Goal: Task Accomplishment & Management: Manage account settings

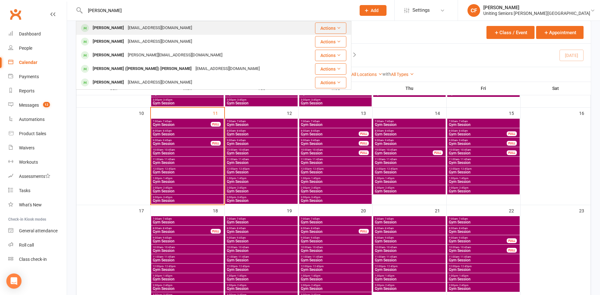
type input "[PERSON_NAME]"
click at [206, 32] on div "[PERSON_NAME] [EMAIL_ADDRESS][DOMAIN_NAME]" at bounding box center [192, 28] width 230 height 13
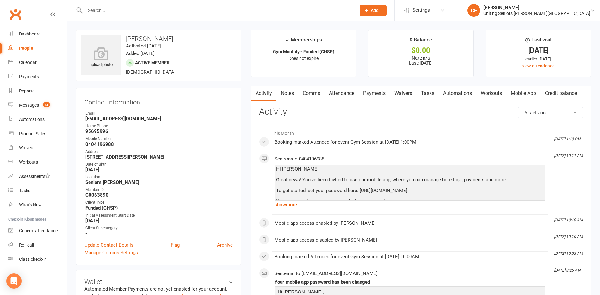
click at [523, 97] on link "Mobile App" at bounding box center [524, 93] width 34 height 15
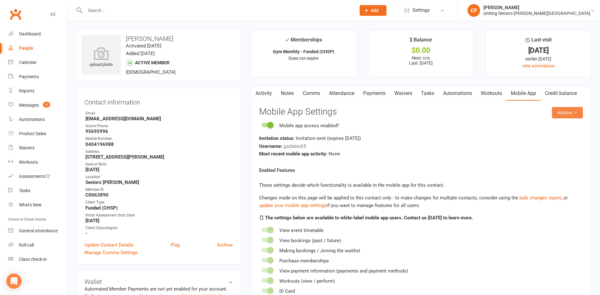
click at [574, 111] on icon at bounding box center [575, 112] width 4 height 4
click at [562, 138] on link "Send invitation SMS" at bounding box center [547, 139] width 63 height 13
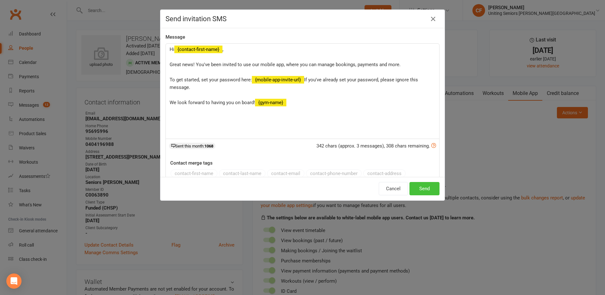
click at [431, 184] on button "Send" at bounding box center [424, 188] width 30 height 13
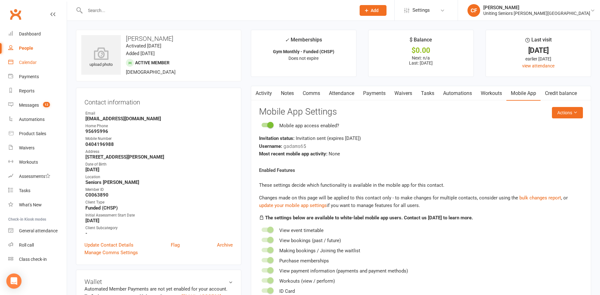
click at [24, 63] on div "Calendar" at bounding box center [28, 62] width 18 height 5
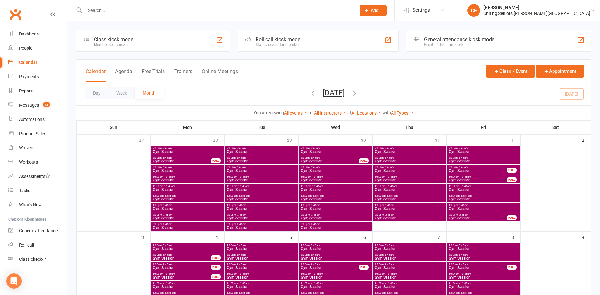
click at [100, 8] on input "text" at bounding box center [217, 10] width 268 height 9
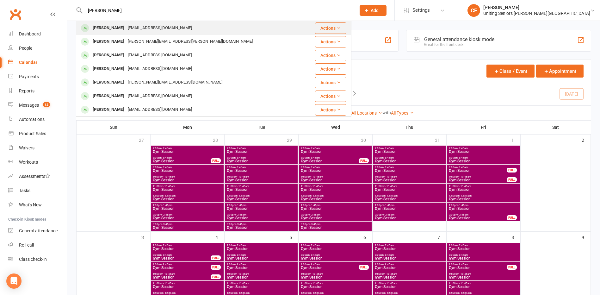
type input "[PERSON_NAME]"
click at [128, 31] on div "[EMAIL_ADDRESS][DOMAIN_NAME]" at bounding box center [160, 27] width 68 height 9
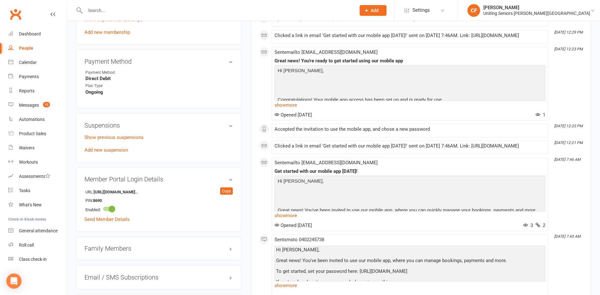
scroll to position [348, 0]
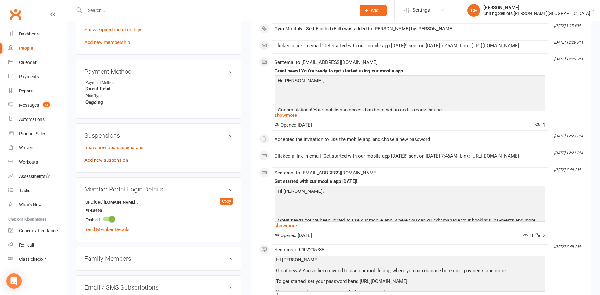
click at [107, 160] on link "Add new suspension" at bounding box center [106, 160] width 44 height 6
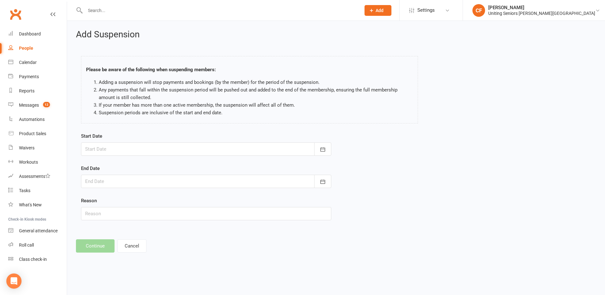
click at [262, 154] on div at bounding box center [206, 148] width 250 height 13
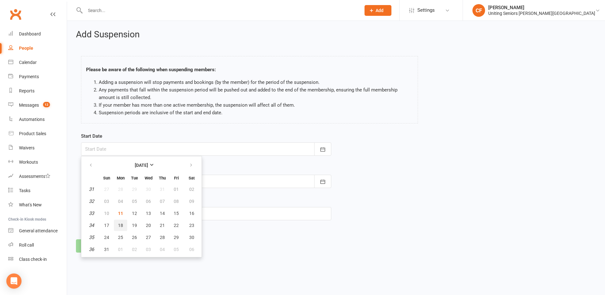
click at [121, 225] on span "18" at bounding box center [120, 225] width 5 height 5
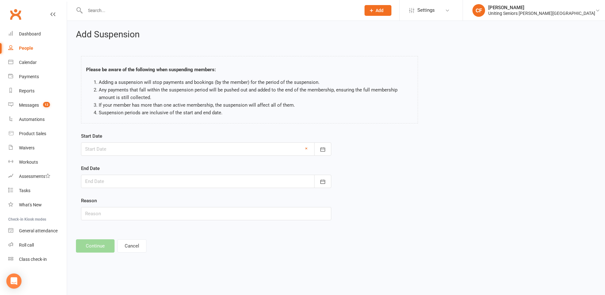
type input "[DATE]"
click at [140, 179] on div at bounding box center [206, 181] width 250 height 13
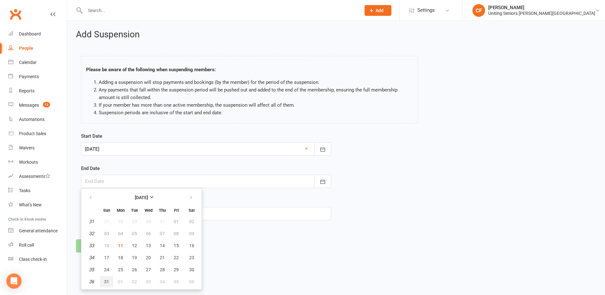
click at [108, 284] on button "31" at bounding box center [106, 281] width 13 height 11
type input "[DATE]"
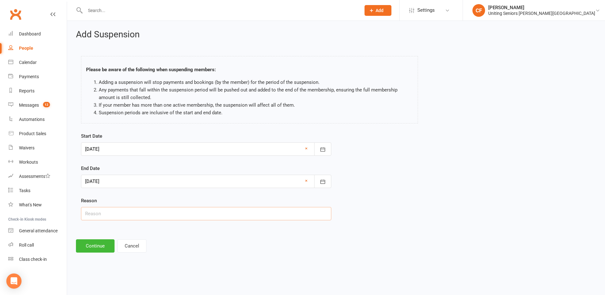
click at [113, 217] on input "text" at bounding box center [206, 213] width 250 height 13
type input "Holiday."
click at [85, 247] on button "Continue" at bounding box center [95, 245] width 39 height 13
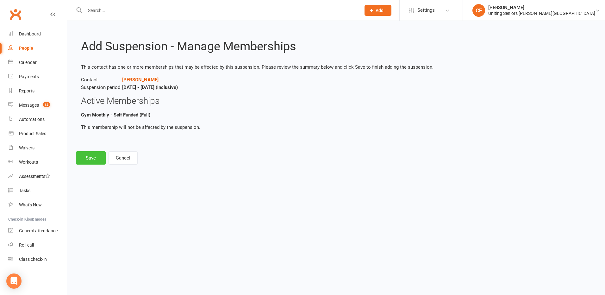
click at [91, 154] on button "Save" at bounding box center [91, 157] width 30 height 13
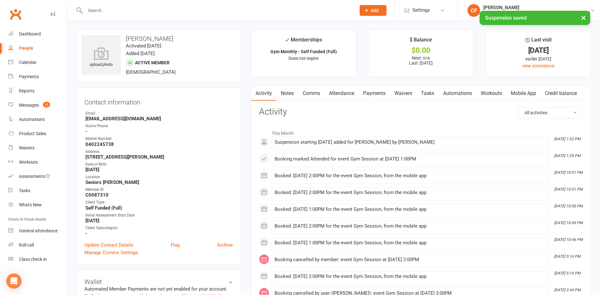
click at [122, 11] on div "× Suspension saved" at bounding box center [296, 11] width 592 height 0
click at [122, 10] on input "text" at bounding box center [217, 10] width 268 height 9
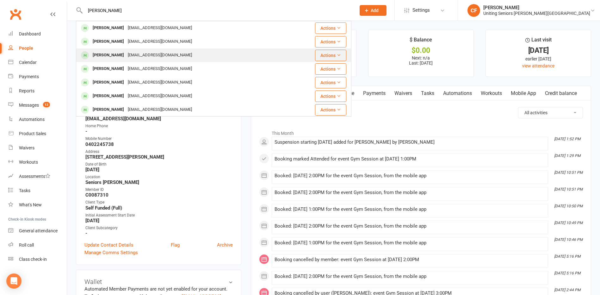
type input "[PERSON_NAME]"
click at [166, 52] on div "[PERSON_NAME] [EMAIL_ADDRESS][DOMAIN_NAME]" at bounding box center [191, 55] width 228 height 13
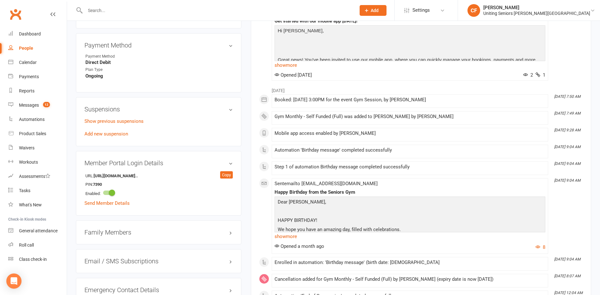
scroll to position [380, 0]
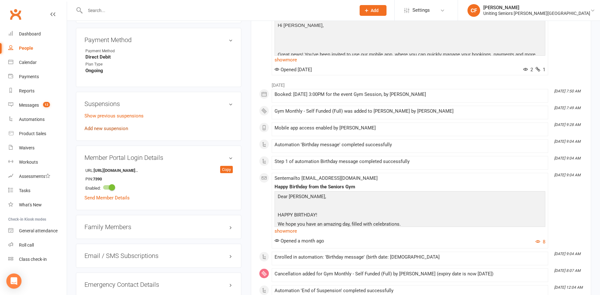
click at [116, 128] on link "Add new suspension" at bounding box center [106, 129] width 44 height 6
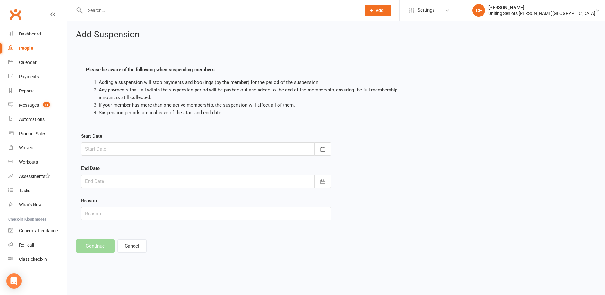
click at [154, 146] on div at bounding box center [206, 148] width 250 height 13
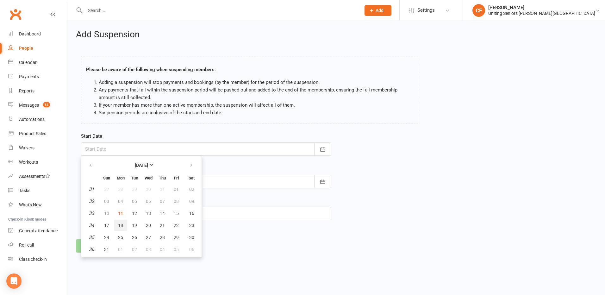
click at [120, 228] on span "18" at bounding box center [120, 225] width 5 height 5
type input "[DATE]"
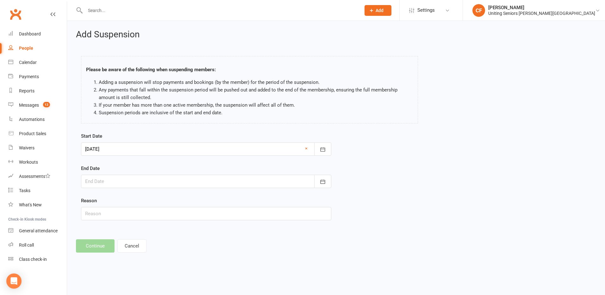
click at [121, 149] on div at bounding box center [206, 148] width 250 height 13
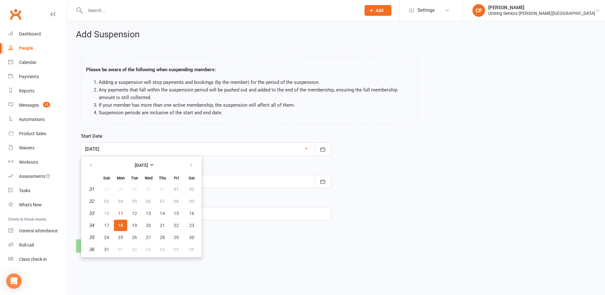
click at [145, 124] on div "Please be aware of the following when suspending members: Adding a suspension w…" at bounding box center [249, 91] width 347 height 83
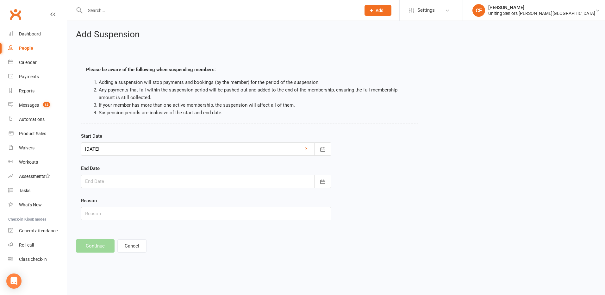
click at [140, 184] on div at bounding box center [206, 181] width 250 height 13
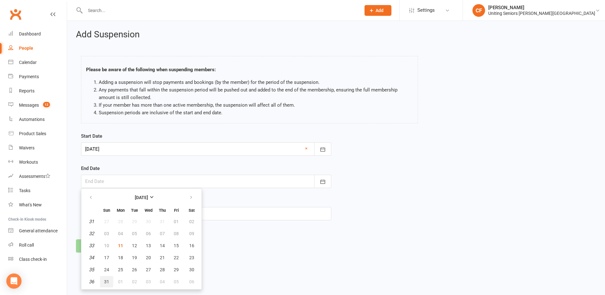
click at [108, 281] on span "31" at bounding box center [106, 281] width 5 height 5
type input "[DATE]"
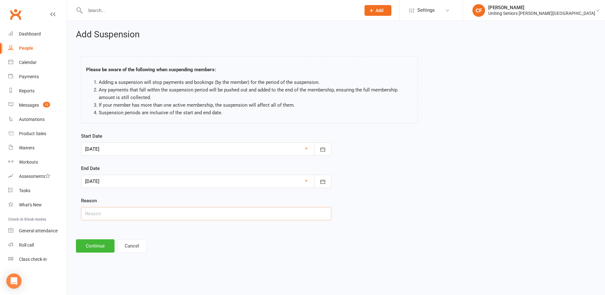
click at [136, 214] on input "text" at bounding box center [206, 213] width 250 height 13
type input "Holiday."
click at [78, 246] on button "Continue" at bounding box center [95, 245] width 39 height 13
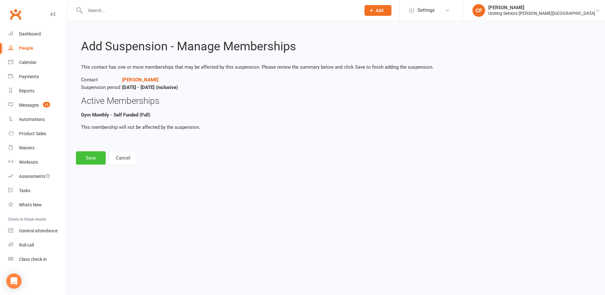
click at [89, 162] on button "Save" at bounding box center [91, 157] width 30 height 13
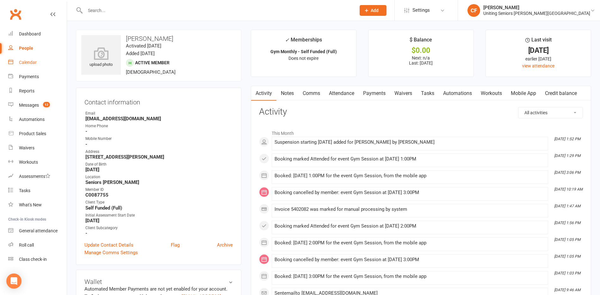
click at [20, 61] on div "Calendar" at bounding box center [28, 62] width 18 height 5
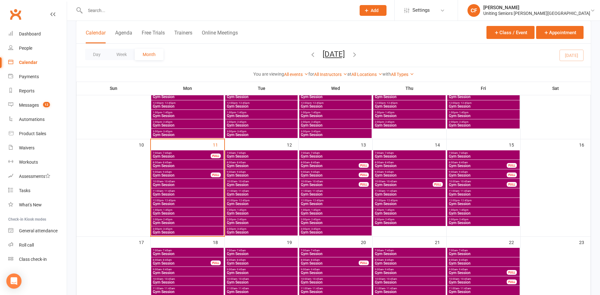
scroll to position [222, 0]
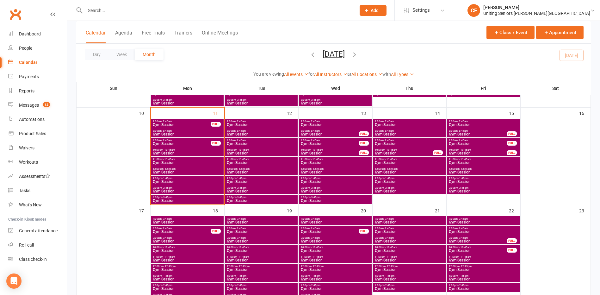
click at [132, 10] on input "text" at bounding box center [217, 10] width 268 height 9
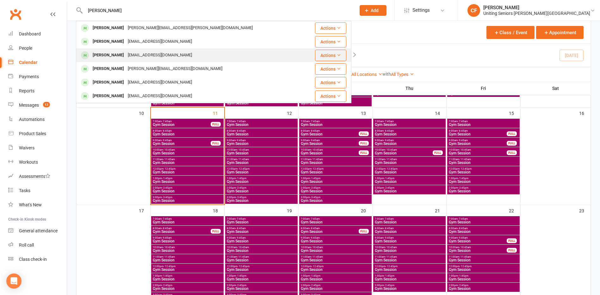
type input "[PERSON_NAME]"
click at [227, 48] on td "[PERSON_NAME] [EMAIL_ADDRESS][DOMAIN_NAME]" at bounding box center [190, 55] width 229 height 14
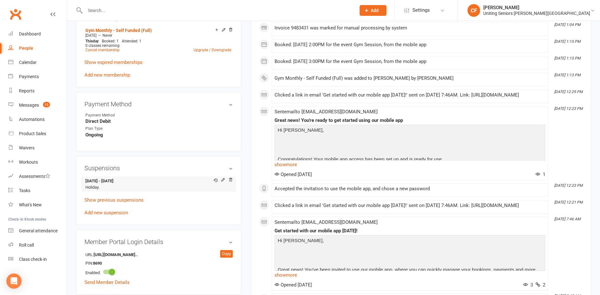
scroll to position [316, 0]
click at [223, 179] on icon at bounding box center [223, 179] width 4 height 4
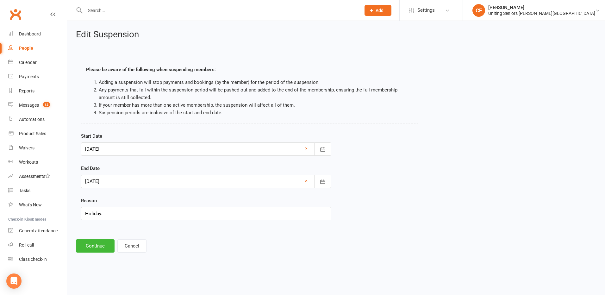
click at [155, 148] on div at bounding box center [206, 148] width 250 height 13
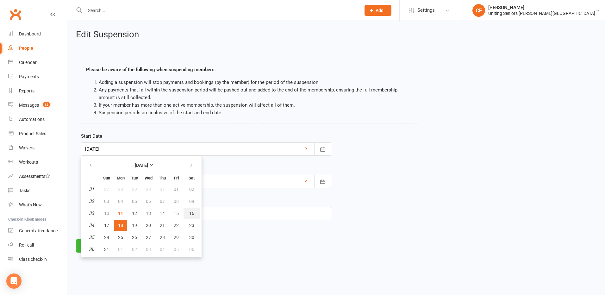
click at [188, 211] on button "16" at bounding box center [192, 213] width 16 height 11
type input "[DATE]"
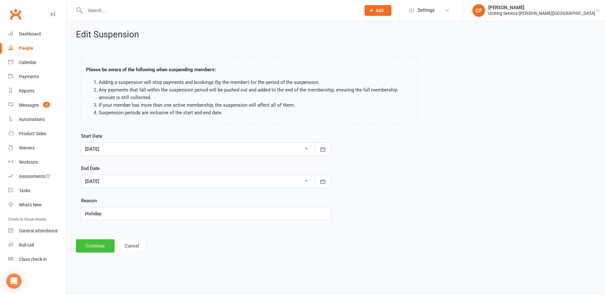
click at [103, 244] on button "Continue" at bounding box center [95, 245] width 39 height 13
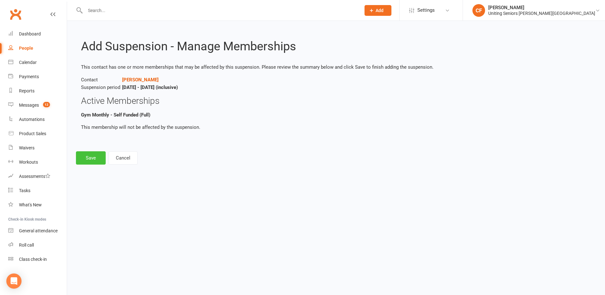
click at [90, 162] on button "Save" at bounding box center [91, 157] width 30 height 13
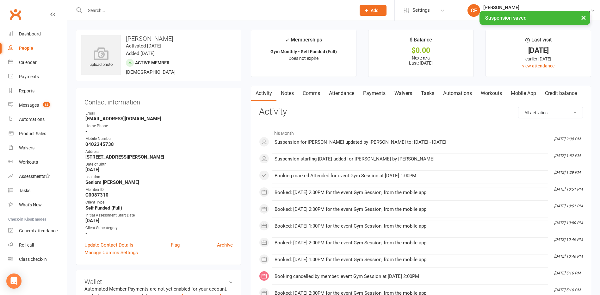
click at [131, 9] on input "text" at bounding box center [217, 10] width 268 height 9
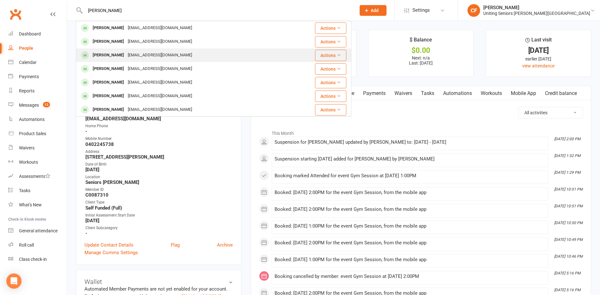
type input "[PERSON_NAME]"
click at [185, 56] on div "[PERSON_NAME] [EMAIL_ADDRESS][DOMAIN_NAME]" at bounding box center [191, 55] width 228 height 13
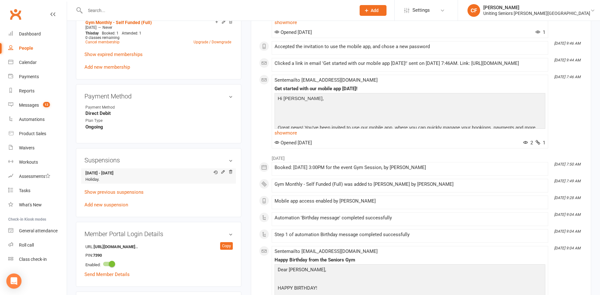
scroll to position [348, 0]
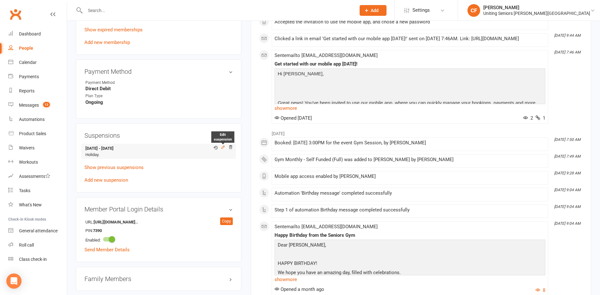
click at [222, 147] on icon at bounding box center [223, 147] width 3 height 3
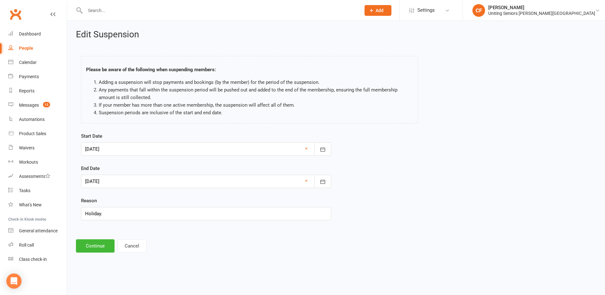
click at [145, 184] on div at bounding box center [206, 181] width 250 height 13
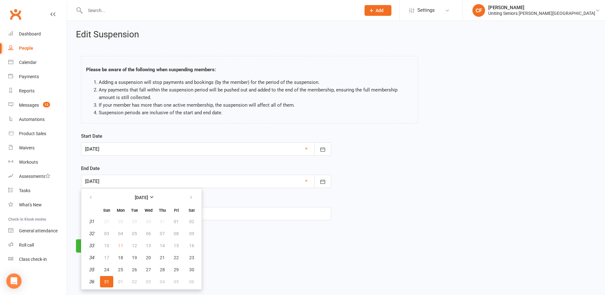
click at [192, 245] on td "16" at bounding box center [192, 245] width 16 height 11
click at [399, 234] on div "Edit Suspension Please be aware of the following when suspending members: Addin…" at bounding box center [336, 141] width 538 height 241
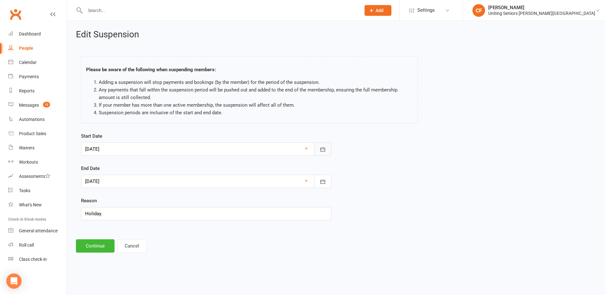
click at [325, 146] on icon "button" at bounding box center [323, 149] width 6 height 6
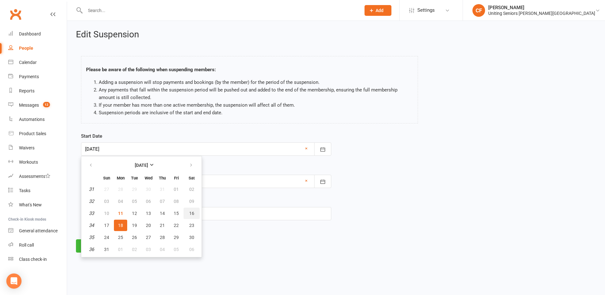
click at [192, 211] on span "16" at bounding box center [191, 213] width 5 height 5
type input "[DATE]"
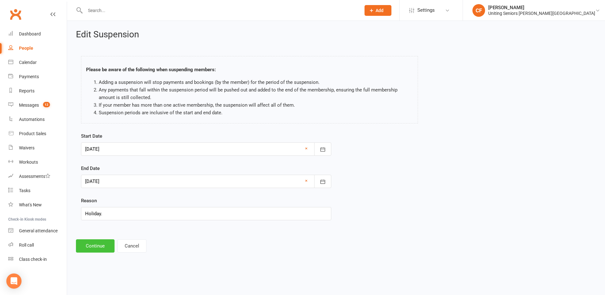
click at [93, 244] on button "Continue" at bounding box center [95, 245] width 39 height 13
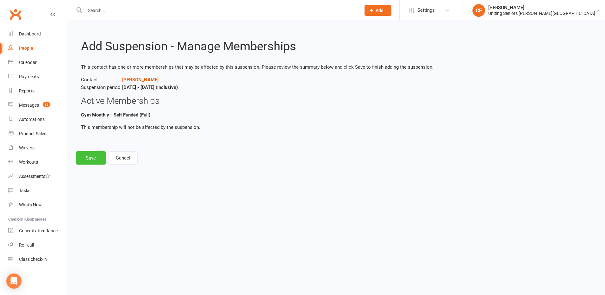
click at [92, 158] on button "Save" at bounding box center [91, 157] width 30 height 13
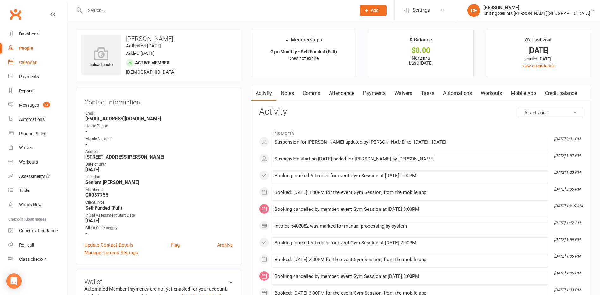
click at [18, 60] on link "Calendar" at bounding box center [37, 62] width 59 height 14
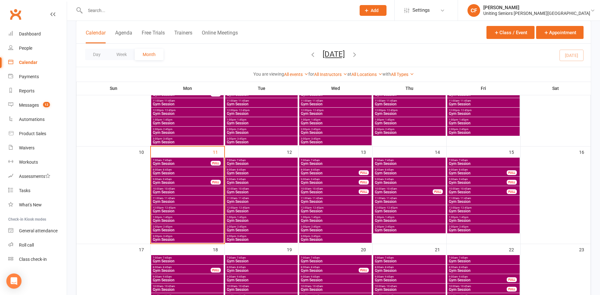
scroll to position [190, 0]
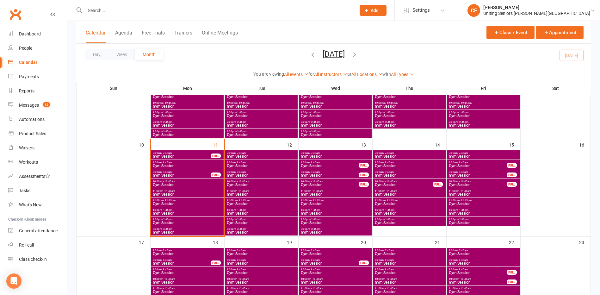
click at [385, 182] on span "- 10:45am" at bounding box center [391, 181] width 12 height 3
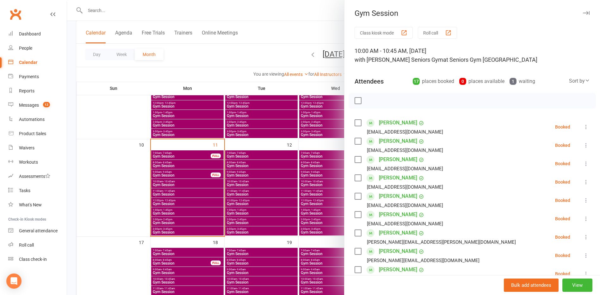
click at [109, 117] on div at bounding box center [333, 147] width 533 height 295
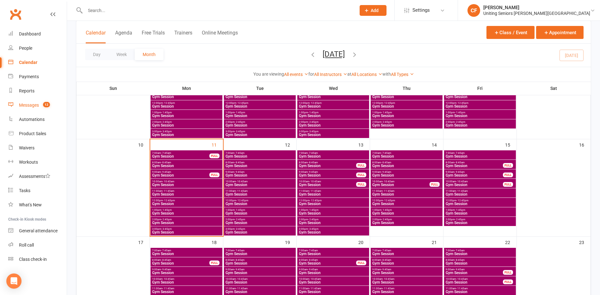
click at [28, 103] on div "Messages" at bounding box center [29, 105] width 20 height 5
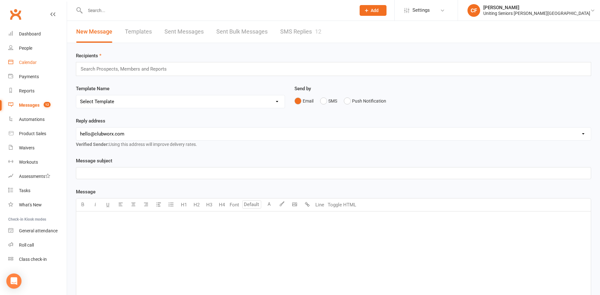
click at [27, 60] on div "Calendar" at bounding box center [28, 62] width 18 height 5
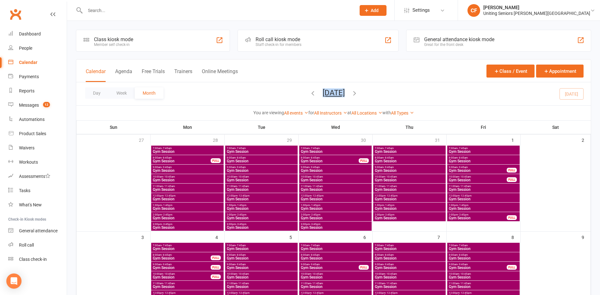
drag, startPoint x: 391, startPoint y: 96, endPoint x: 365, endPoint y: 95, distance: 25.3
click at [365, 95] on div "Day Week Month [DATE] [DATE] Sun Mon Tue Wed Thu Fri Sat 27 28 29 30 31 01 02 0…" at bounding box center [333, 93] width 515 height 23
drag, startPoint x: 365, startPoint y: 95, endPoint x: 411, endPoint y: 90, distance: 46.2
click at [411, 90] on div "Day Week Month [DATE] [DATE] Sun Mon Tue Wed Thu Fri Sat 27 28 29 30 31 01 02 0…" at bounding box center [333, 93] width 515 height 23
click at [169, 8] on input "text" at bounding box center [217, 10] width 268 height 9
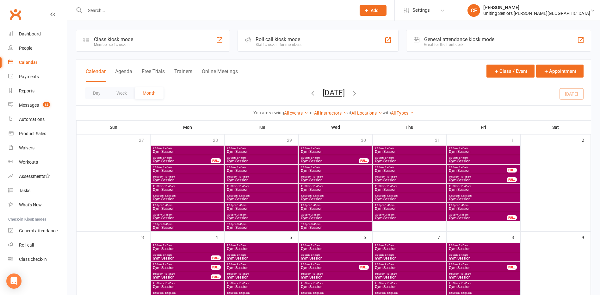
click at [194, 13] on input "text" at bounding box center [217, 10] width 268 height 9
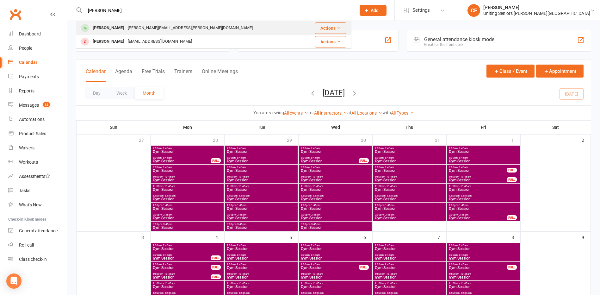
type input "[PERSON_NAME]"
click at [224, 28] on div "[PERSON_NAME] [PERSON_NAME][EMAIL_ADDRESS][PERSON_NAME][DOMAIN_NAME]" at bounding box center [191, 28] width 228 height 13
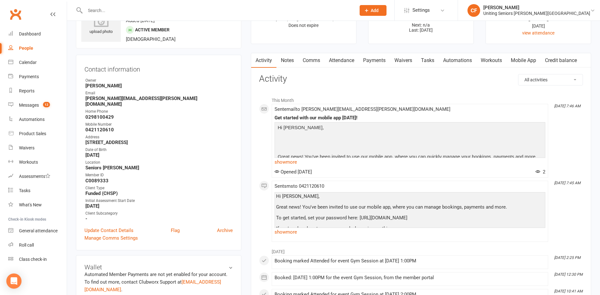
scroll to position [63, 0]
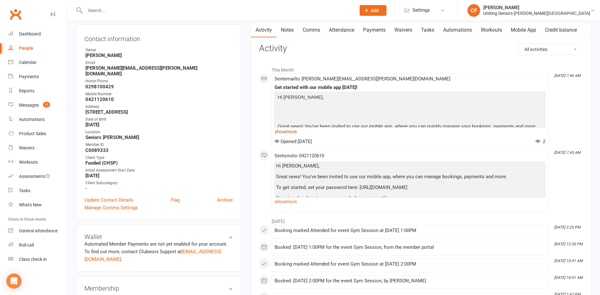
click at [284, 132] on link "show more" at bounding box center [410, 131] width 271 height 9
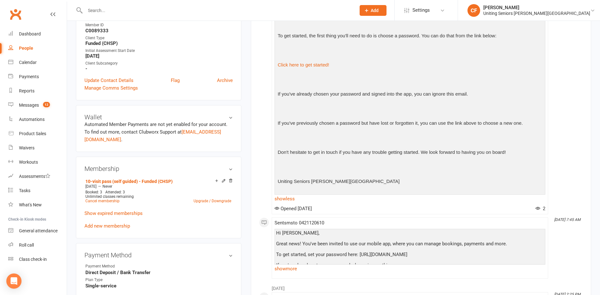
scroll to position [222, 0]
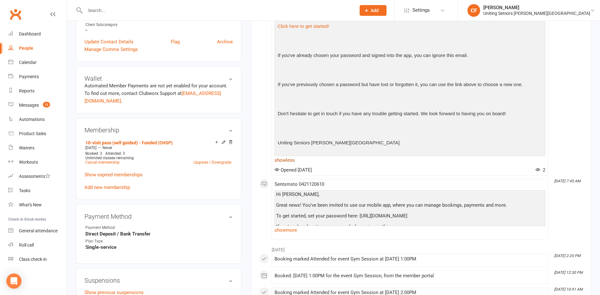
click at [281, 157] on link "show less" at bounding box center [410, 160] width 271 height 9
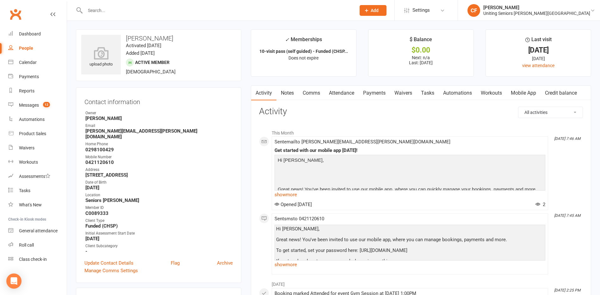
scroll to position [0, 0]
drag, startPoint x: 180, startPoint y: 37, endPoint x: 126, endPoint y: 38, distance: 53.5
click at [126, 38] on h3 "[PERSON_NAME]" at bounding box center [158, 38] width 155 height 7
copy h3 "[PERSON_NAME]"
click at [158, 10] on input "text" at bounding box center [217, 10] width 268 height 9
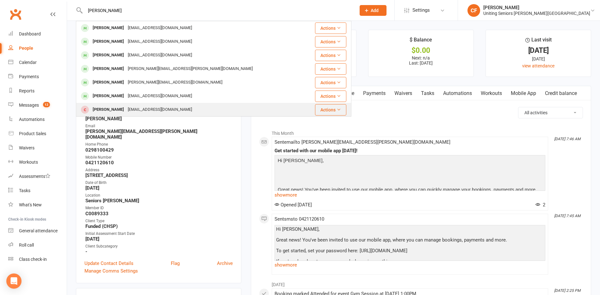
type input "[PERSON_NAME]"
click at [168, 109] on div "[PERSON_NAME] [EMAIL_ADDRESS][DOMAIN_NAME]" at bounding box center [194, 109] width 235 height 13
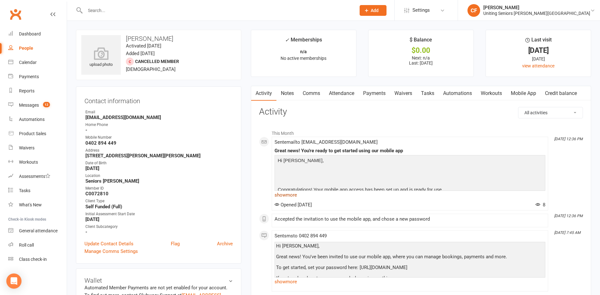
click at [293, 196] on link "show more" at bounding box center [410, 195] width 271 height 9
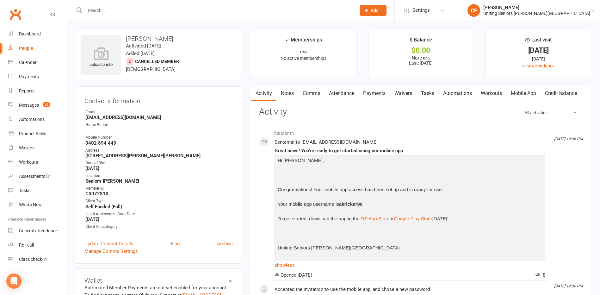
click at [553, 115] on select "All activities Bookings / Attendances Communications Notes Failed SMSes Grading…" at bounding box center [551, 112] width 64 height 11
click at [507, 127] on li "This Month" at bounding box center [421, 132] width 324 height 10
click at [533, 91] on link "Mobile App" at bounding box center [524, 93] width 34 height 15
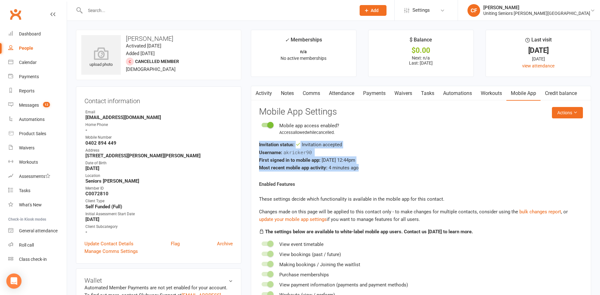
drag, startPoint x: 360, startPoint y: 169, endPoint x: 255, endPoint y: 145, distance: 107.9
click at [255, 145] on div "Activity Notes Comms Attendance Payments Waivers Tasks Automations Workouts Mob…" at bounding box center [421, 207] width 341 height 242
click at [438, 156] on div "Username: akricker90" at bounding box center [421, 152] width 324 height 8
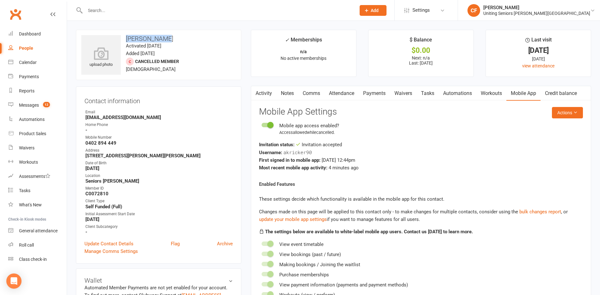
drag, startPoint x: 126, startPoint y: 38, endPoint x: 172, endPoint y: 37, distance: 45.9
click at [172, 37] on h3 "[PERSON_NAME]" at bounding box center [158, 38] width 155 height 7
copy h3 "[PERSON_NAME]"
click at [178, 35] on h3 "[PERSON_NAME]" at bounding box center [158, 38] width 155 height 7
